Goal: Information Seeking & Learning: Find specific page/section

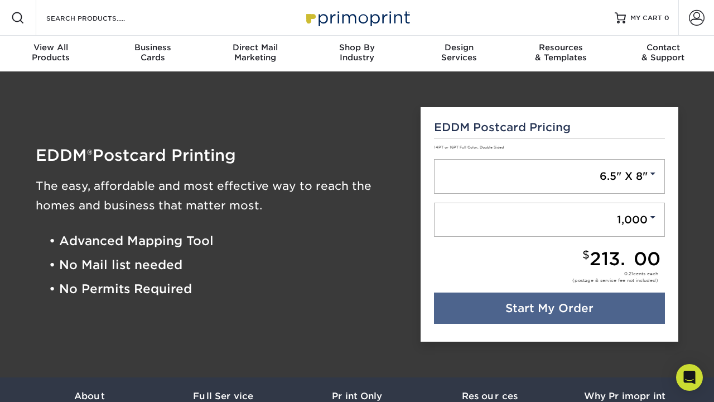
click at [668, 49] on span "Contact" at bounding box center [663, 47] width 102 height 10
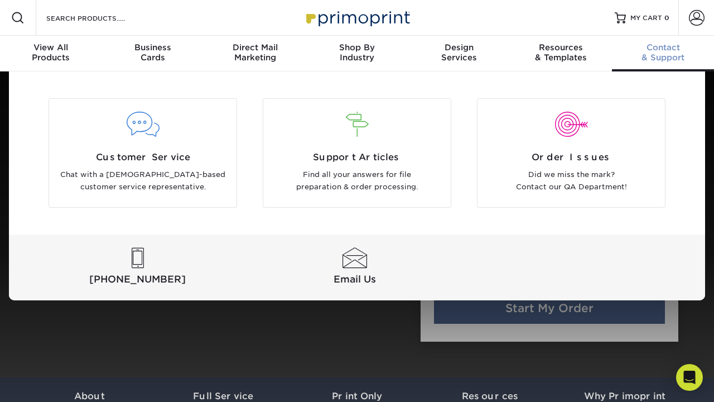
click at [367, 59] on div "Shop By Industry" at bounding box center [357, 52] width 102 height 20
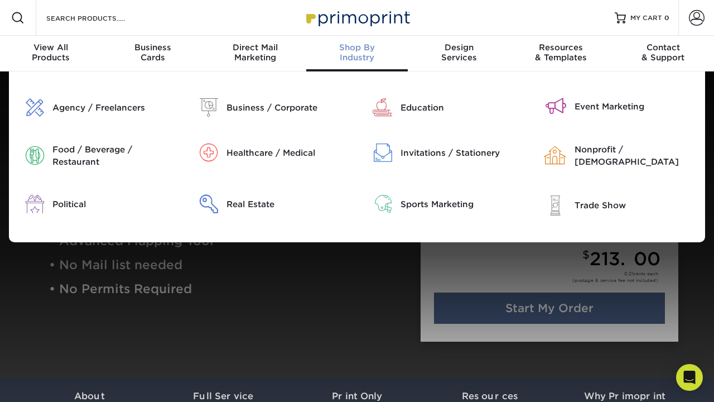
click at [566, 59] on div "Resources & Templates" at bounding box center [561, 52] width 102 height 20
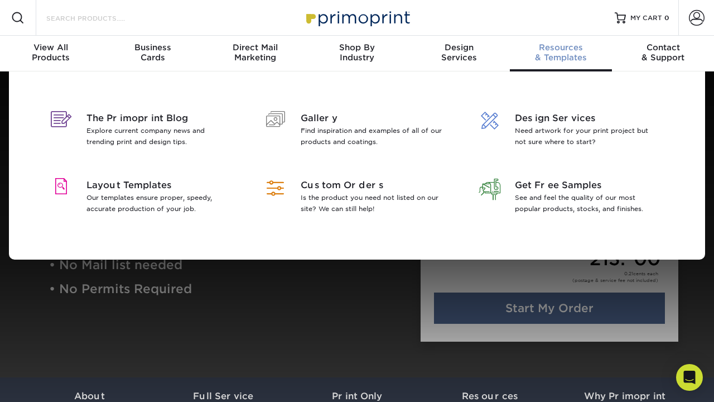
click at [99, 18] on input "Search Products" at bounding box center [99, 17] width 109 height 13
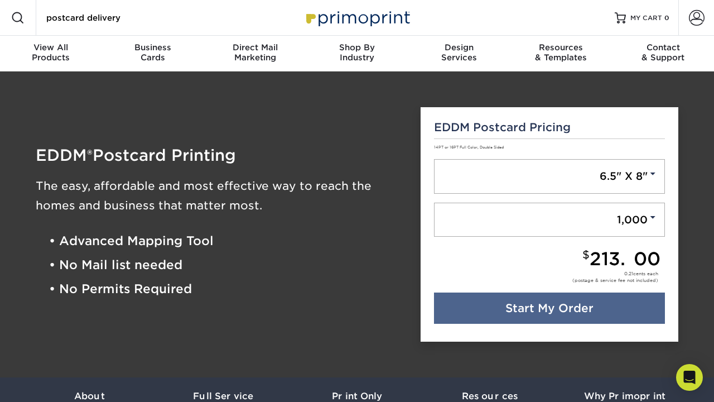
type input "postcard delivery"
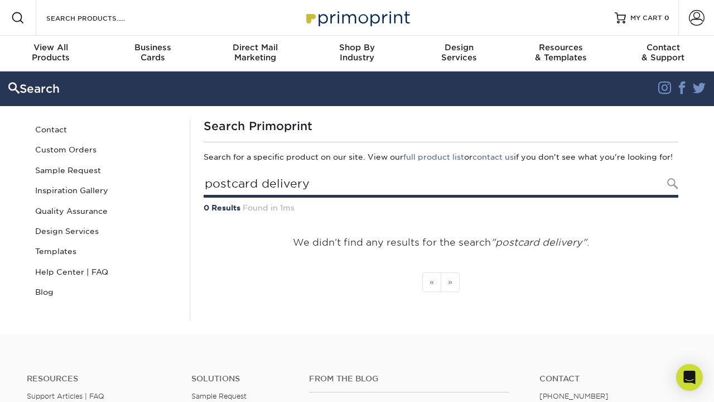
click at [429, 197] on input "postcard delivery" at bounding box center [441, 185] width 475 height 26
click at [434, 197] on input "postcard deliverypostcards" at bounding box center [441, 185] width 475 height 26
click at [437, 196] on input "postcard deliverypostcardspostcards" at bounding box center [441, 185] width 475 height 26
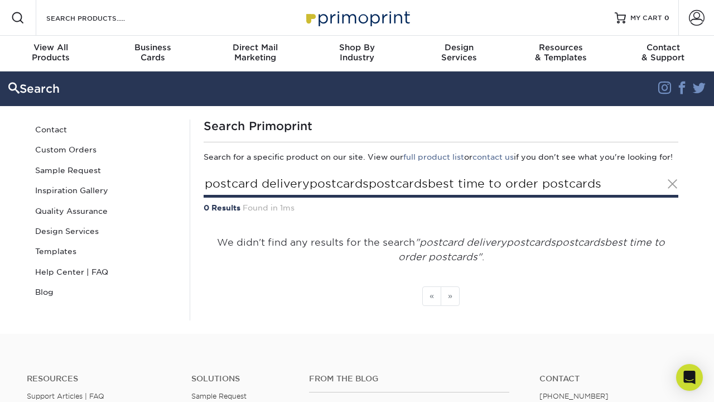
click at [445, 196] on input "postcard deliverypostcardspostcardsbest time to order postcards" at bounding box center [441, 185] width 475 height 26
click at [437, 198] on input "postcard deliverypostcardspostcardsbesbest time to order postcards" at bounding box center [441, 185] width 475 height 26
type input "postcard deliverypostcardspostcardsbebest time to order postcards"
